Goal: Information Seeking & Learning: Learn about a topic

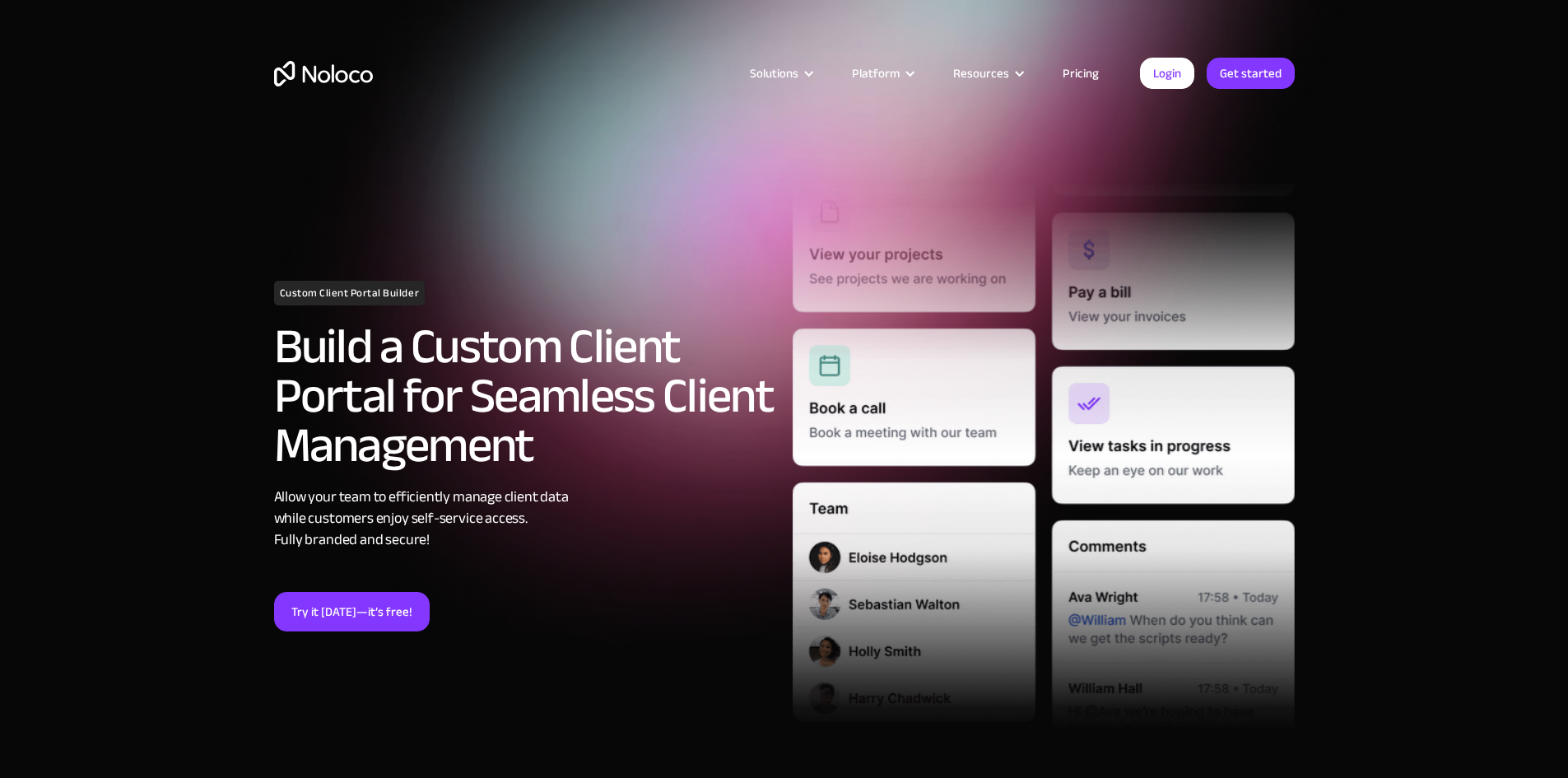
click at [1092, 71] on link "Pricing" at bounding box center [1081, 73] width 77 height 21
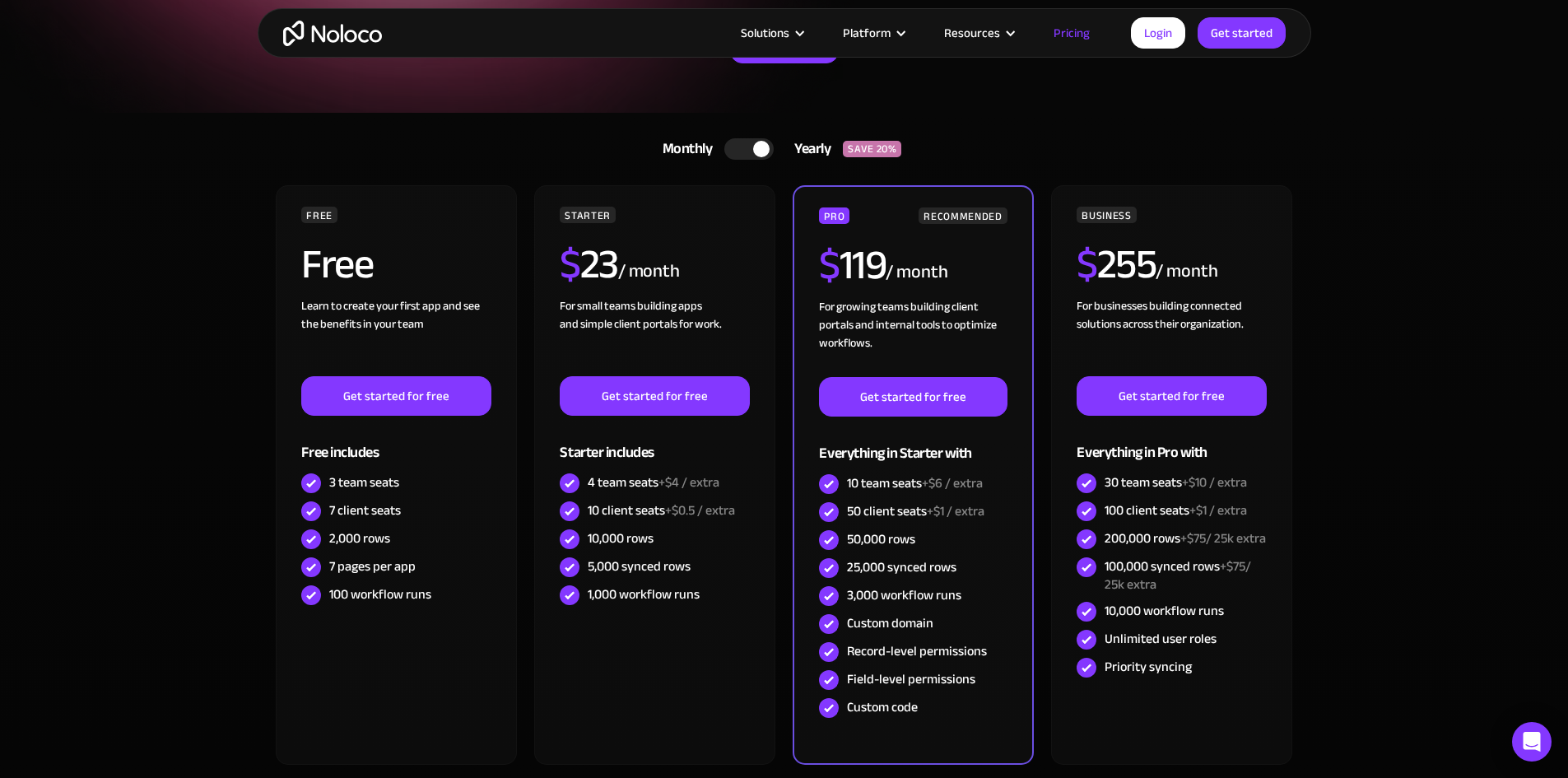
scroll to position [165, 0]
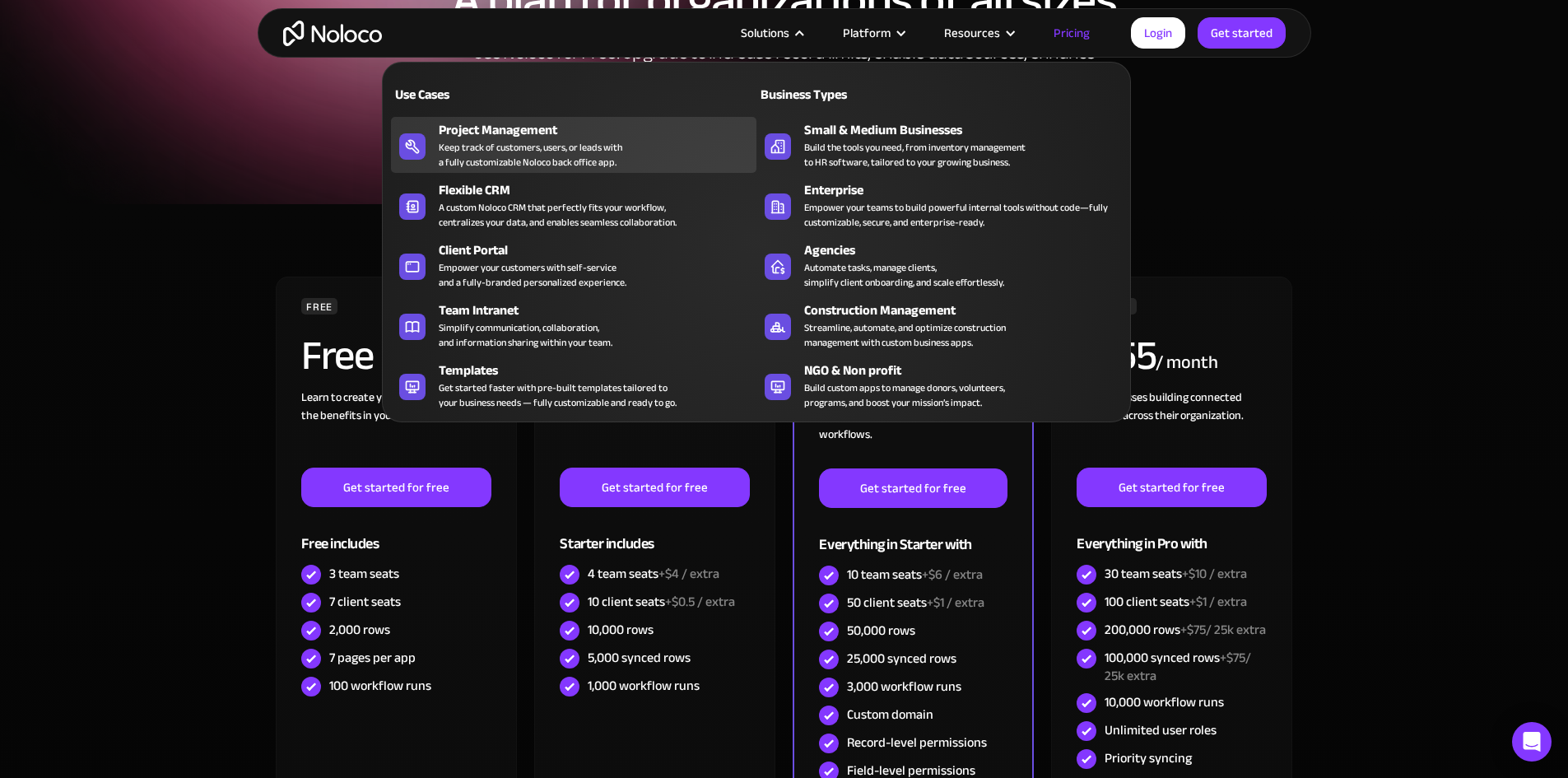
click at [473, 139] on div "Project Management" at bounding box center [601, 130] width 325 height 19
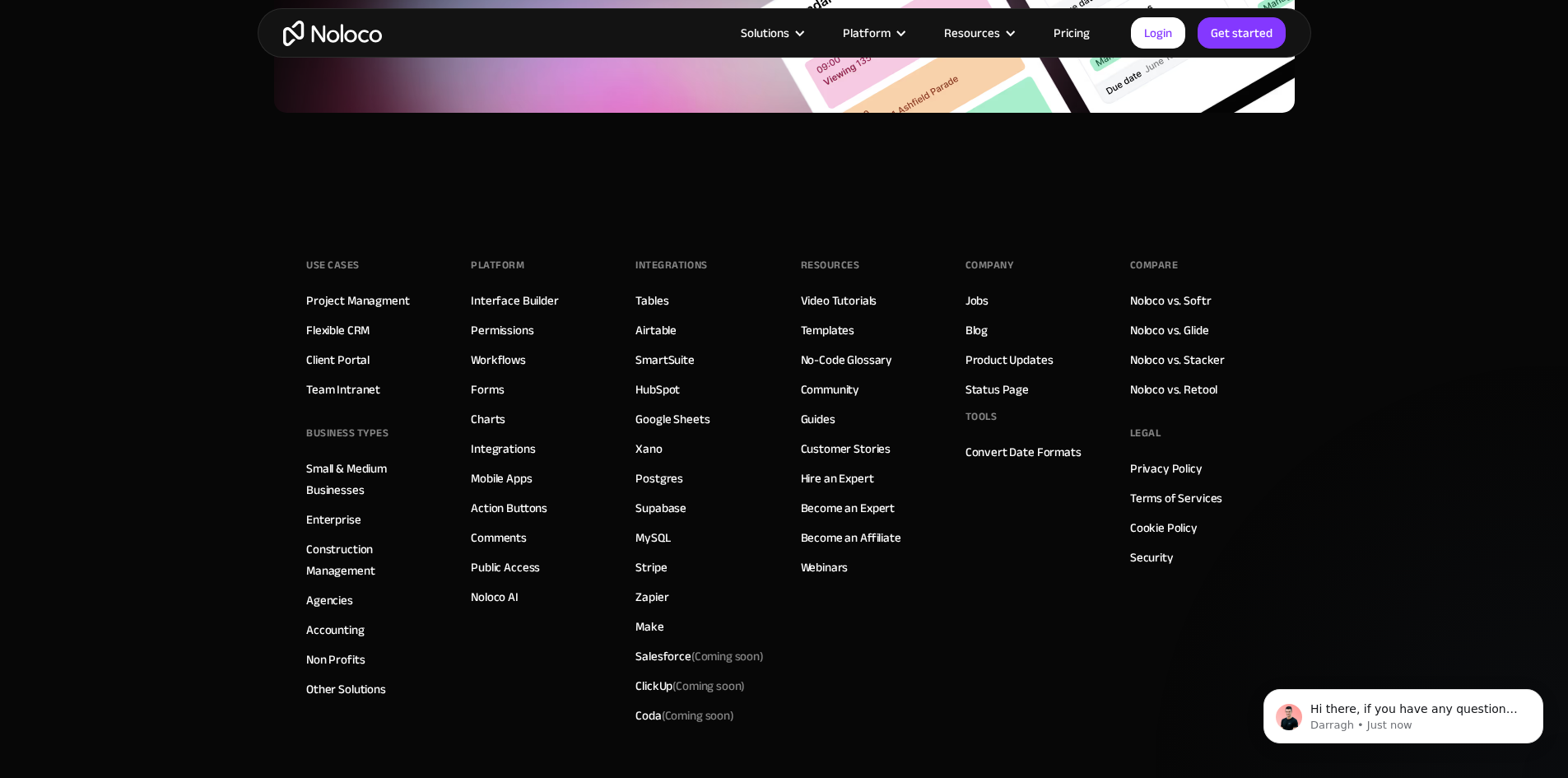
scroll to position [7514, 0]
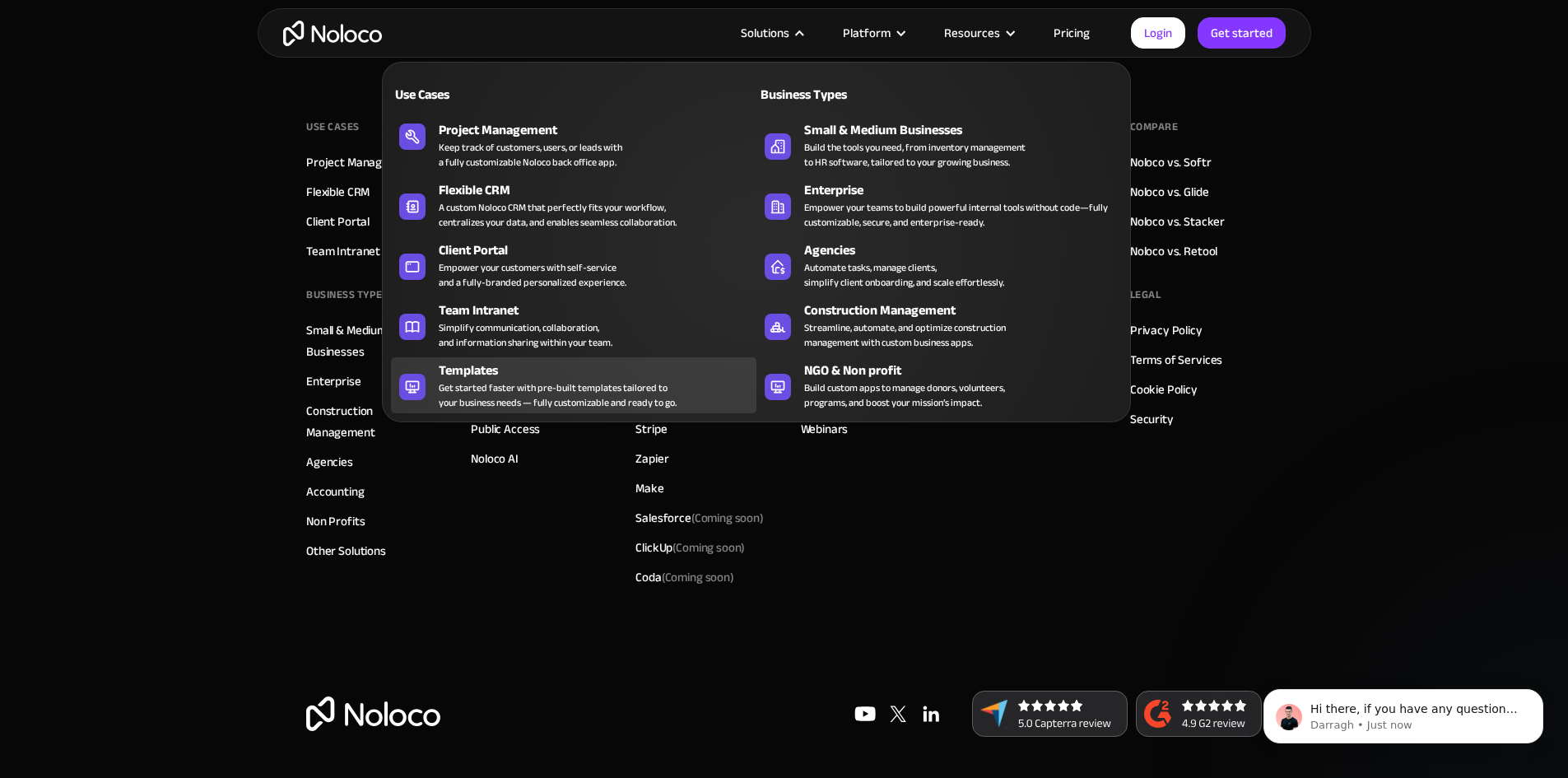
click at [594, 373] on div "Templates" at bounding box center [601, 370] width 325 height 19
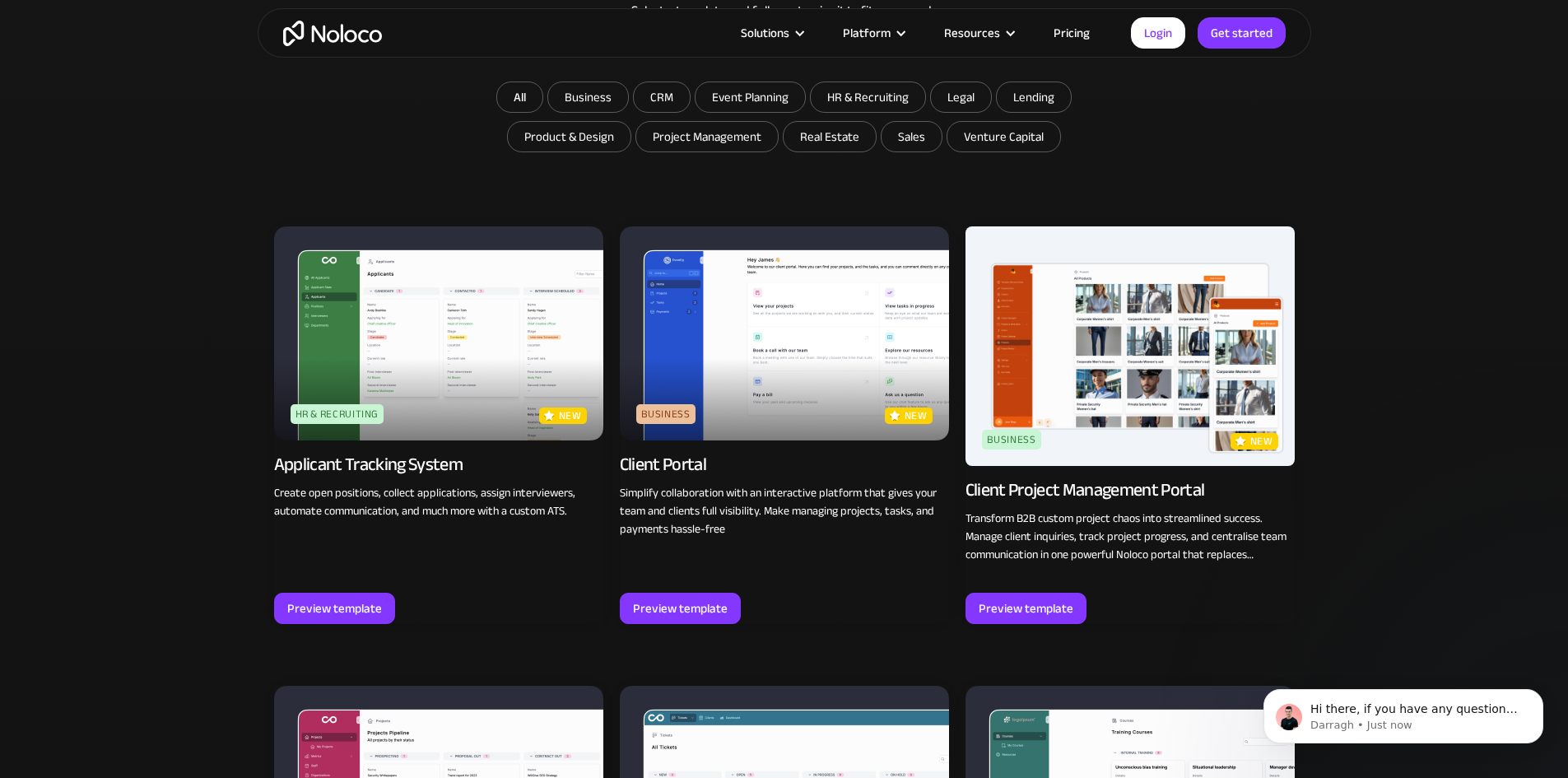
scroll to position [1070, 0]
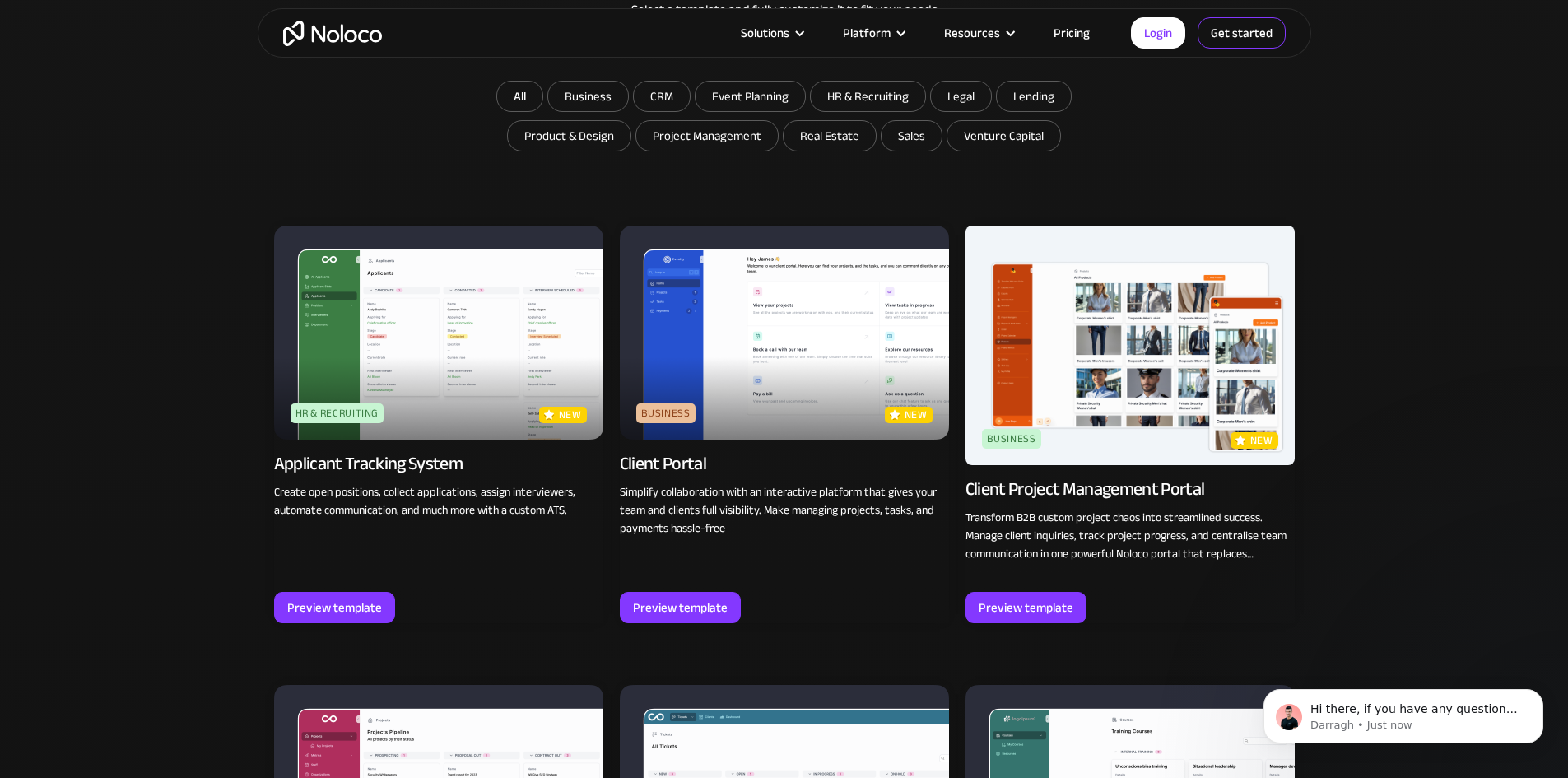
click at [1220, 37] on link "Get started" at bounding box center [1242, 33] width 88 height 31
